Goal: Information Seeking & Learning: Understand process/instructions

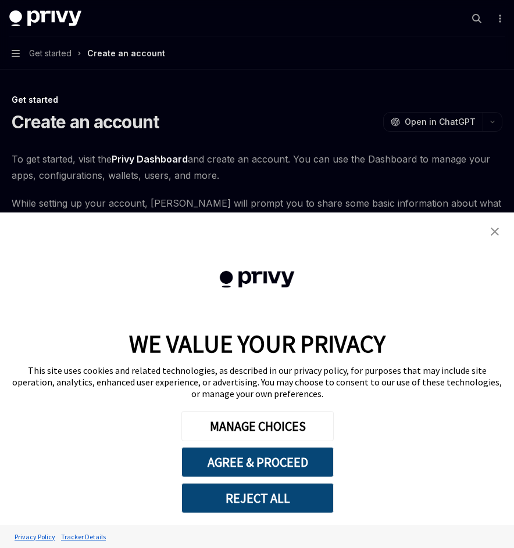
type textarea "*"
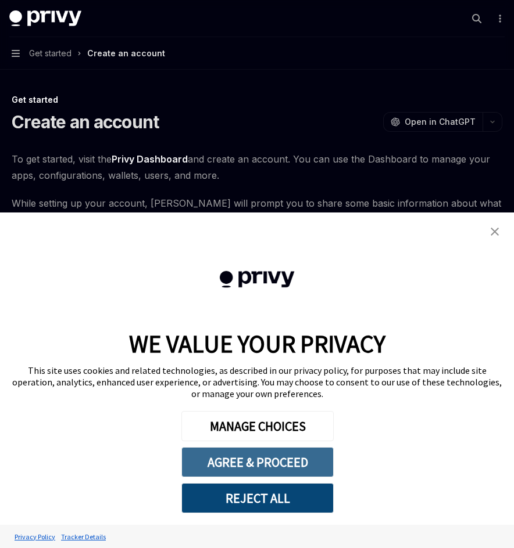
click at [262, 466] on button "AGREE & PROCEED" at bounding box center [257, 462] width 152 height 30
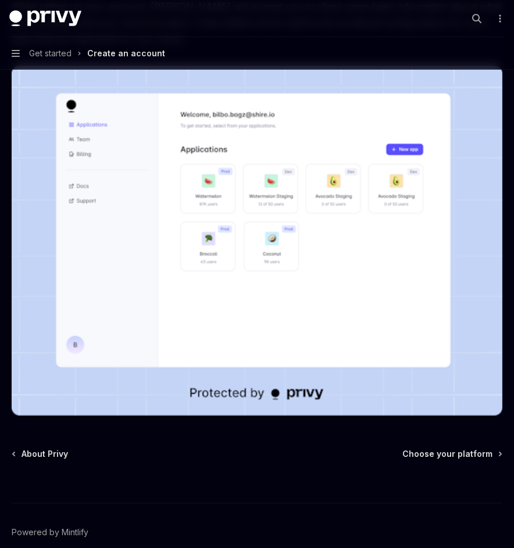
scroll to position [252, 0]
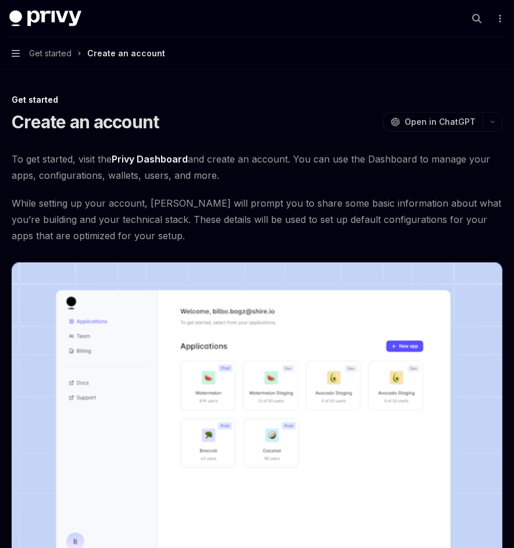
scroll to position [87, 0]
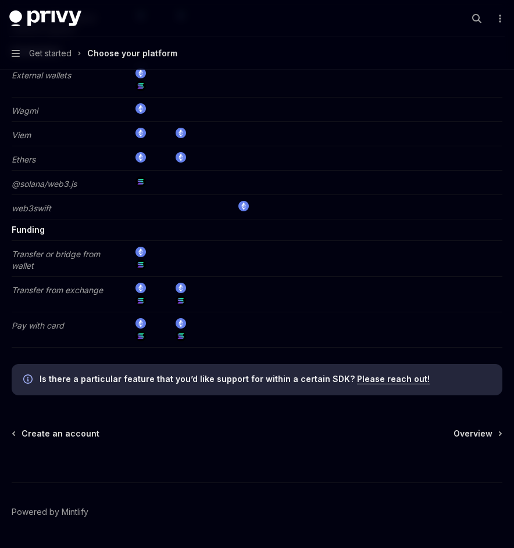
scroll to position [2217, 0]
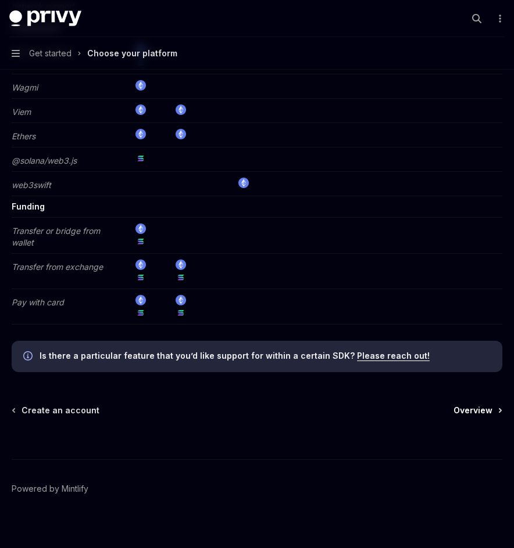
click at [465, 405] on span "Overview" at bounding box center [472, 411] width 39 height 12
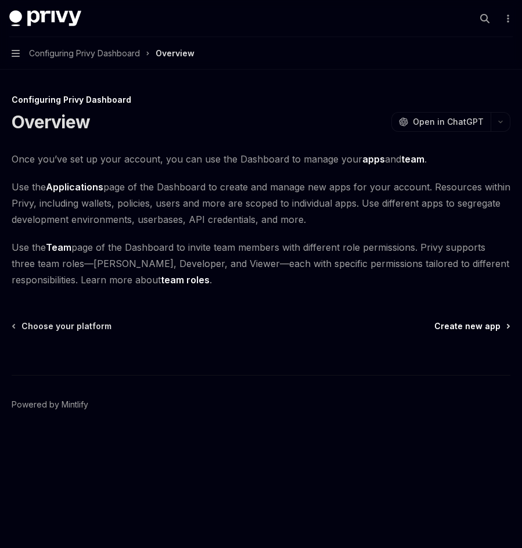
click at [466, 326] on span "Create new app" at bounding box center [468, 327] width 66 height 12
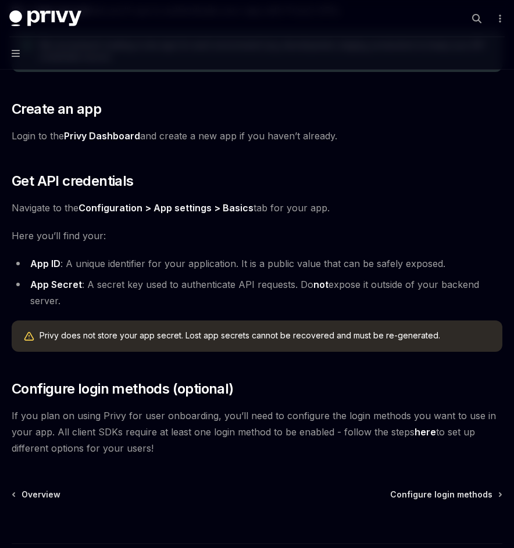
scroll to position [166, 0]
click at [430, 496] on span "Configure login methods" at bounding box center [441, 495] width 102 height 12
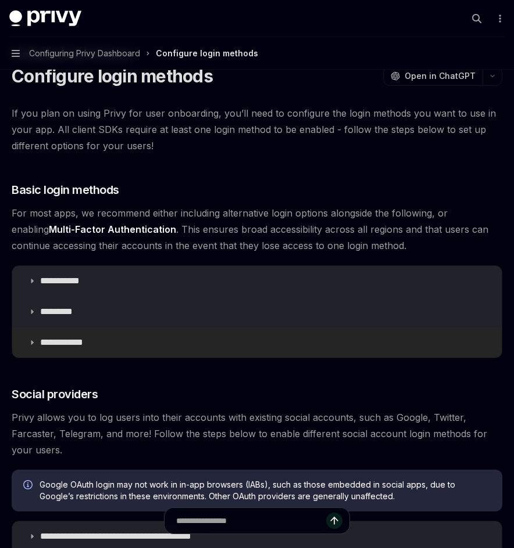
scroll to position [48, 0]
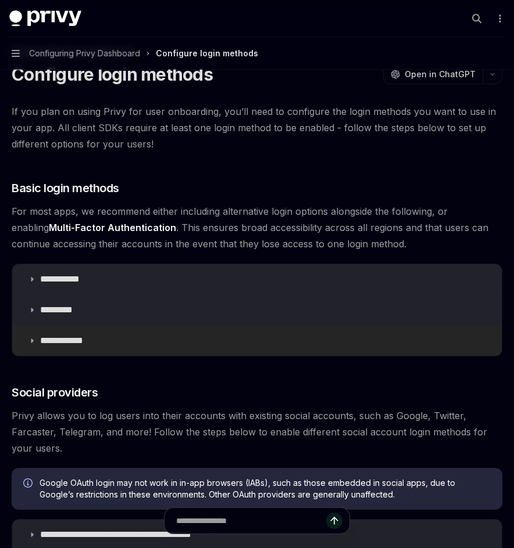
click at [31, 340] on icon at bounding box center [31, 340] width 7 height 7
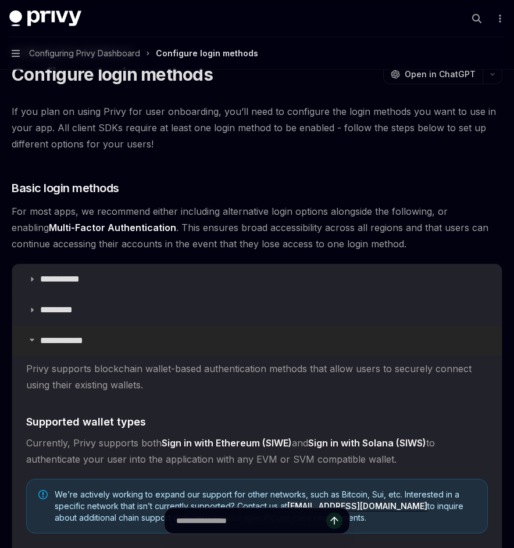
click at [31, 340] on icon at bounding box center [31, 339] width 7 height 7
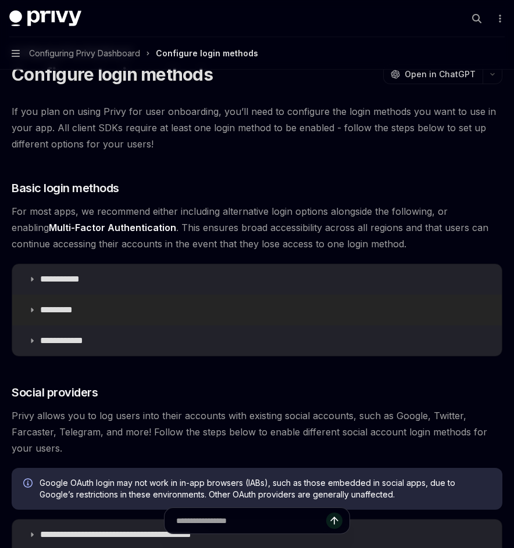
click at [28, 307] on icon at bounding box center [31, 310] width 7 height 7
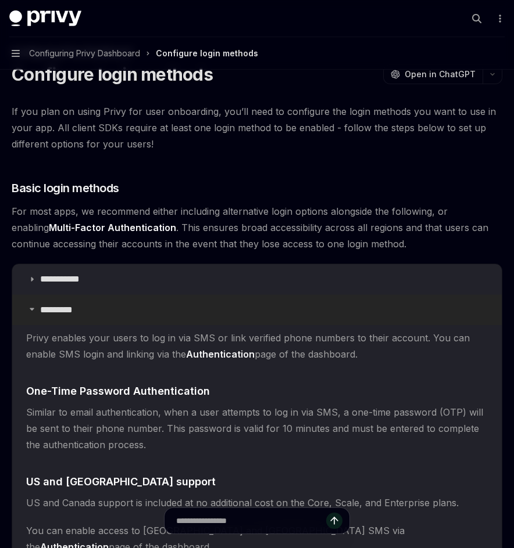
click at [28, 307] on icon at bounding box center [31, 309] width 7 height 7
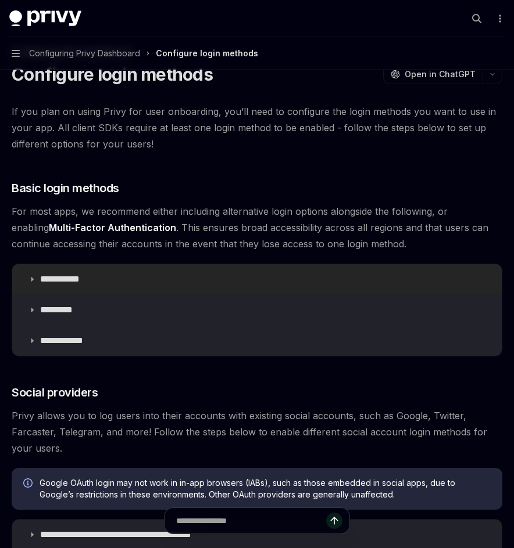
click at [32, 281] on icon at bounding box center [31, 279] width 7 height 7
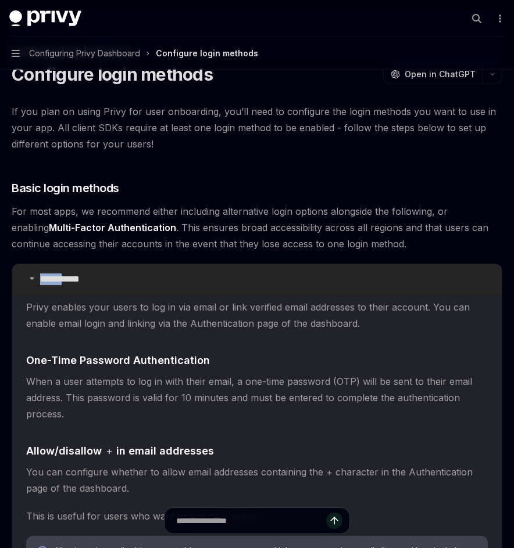
click at [32, 281] on icon at bounding box center [31, 278] width 7 height 7
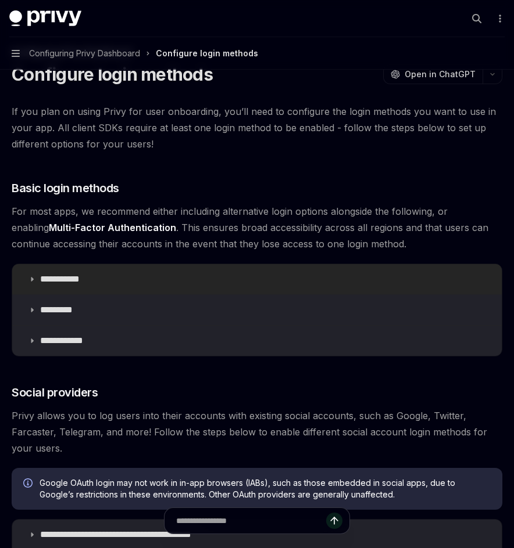
click at [32, 281] on icon at bounding box center [31, 279] width 7 height 7
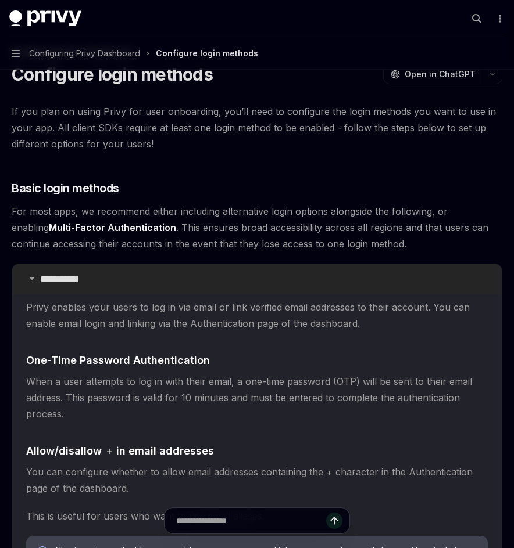
click at [32, 281] on icon at bounding box center [31, 278] width 7 height 7
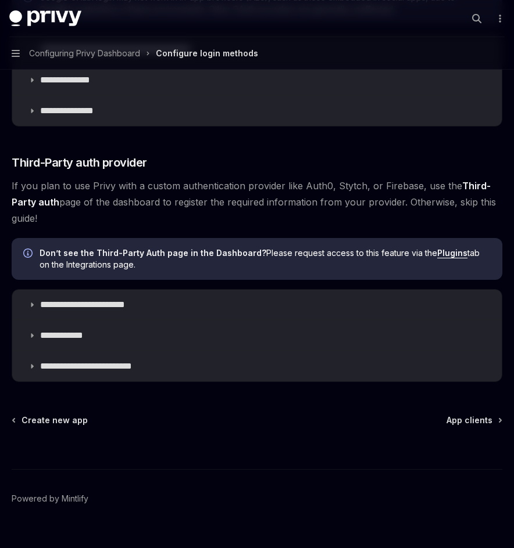
scroll to position [537, 0]
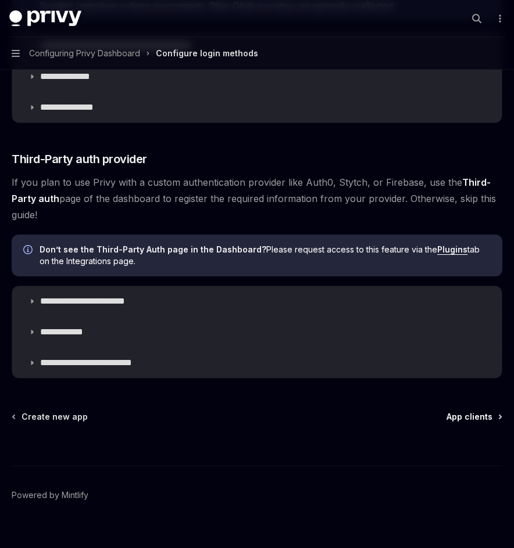
click at [454, 416] on span "App clients" at bounding box center [469, 417] width 46 height 12
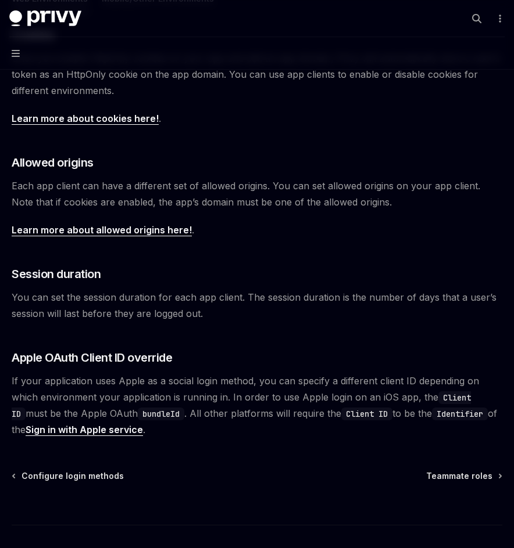
scroll to position [367, 0]
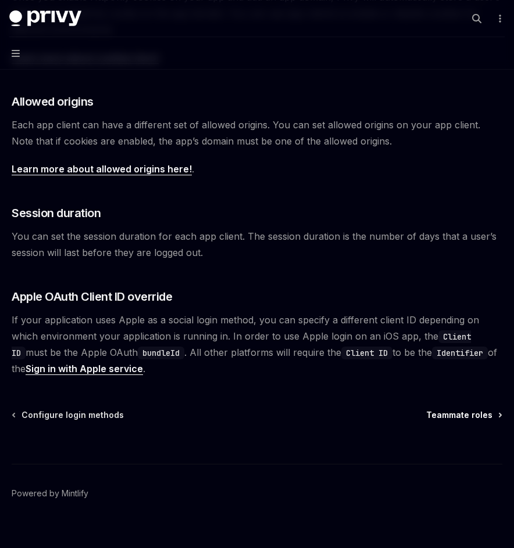
click at [468, 410] on span "Teammate roles" at bounding box center [459, 416] width 66 height 12
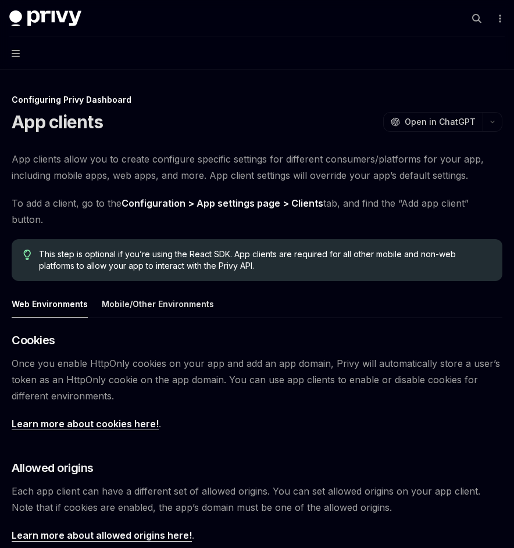
type textarea "*"
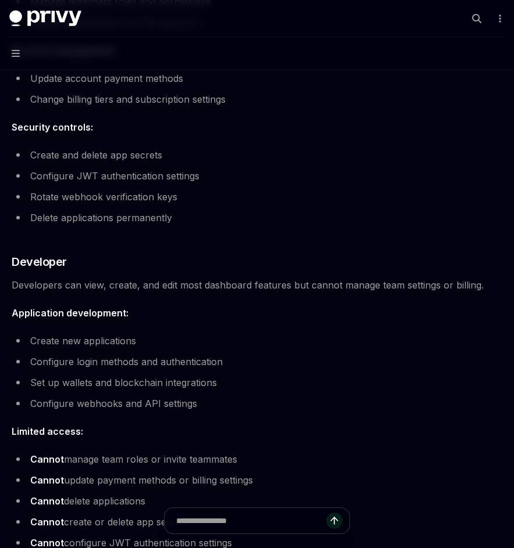
scroll to position [516, 0]
